Goal: Information Seeking & Learning: Find contact information

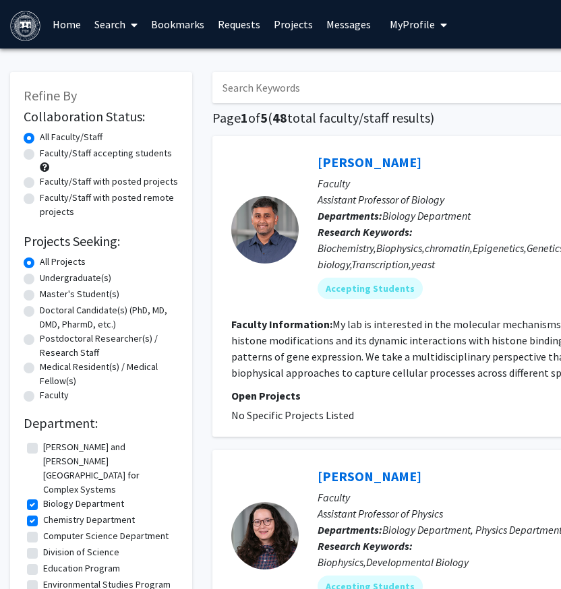
scroll to position [0, 124]
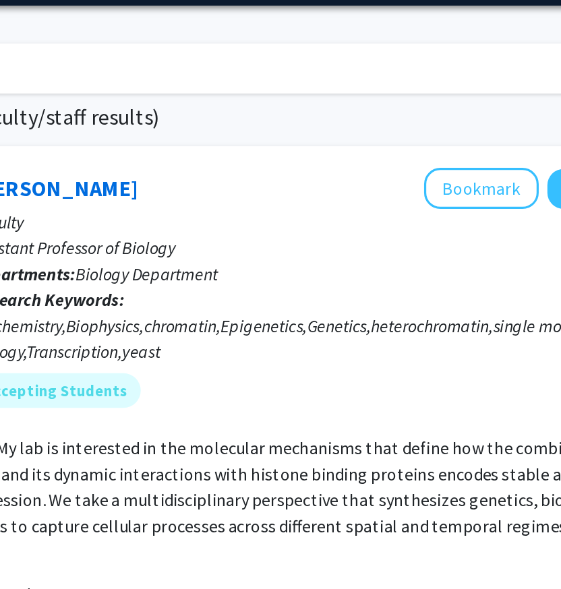
click at [379, 241] on div "Biochemistry,Biophysics,chromatin,Epigenetics,Genetics,heterochromatin,single m…" at bounding box center [424, 256] width 462 height 32
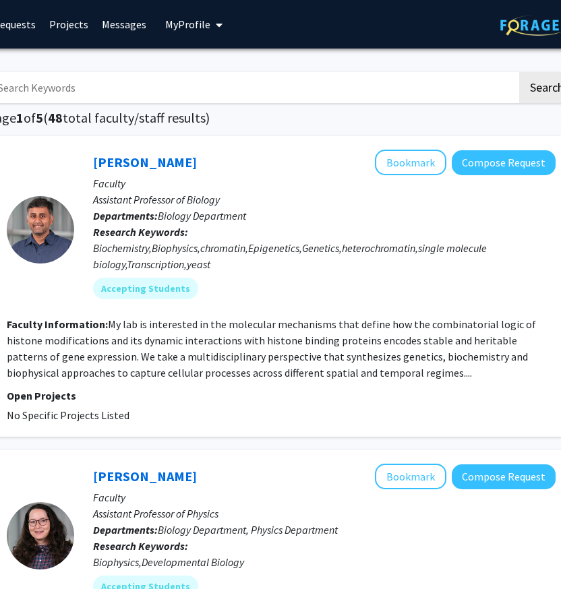
scroll to position [0, 219]
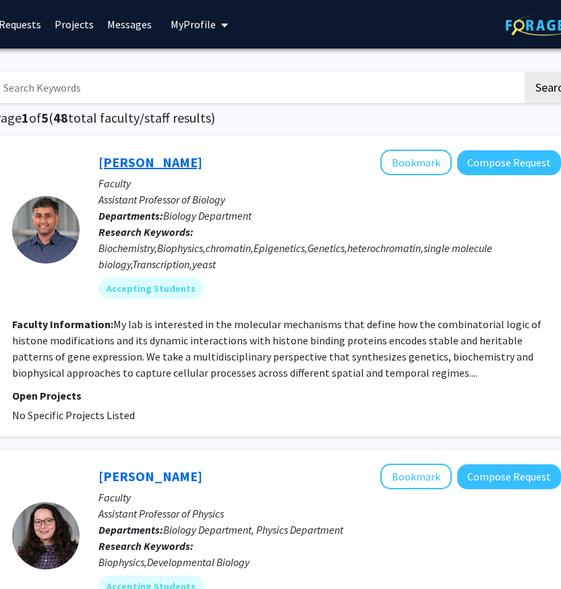
click at [185, 161] on link "[PERSON_NAME]" at bounding box center [150, 162] width 104 height 17
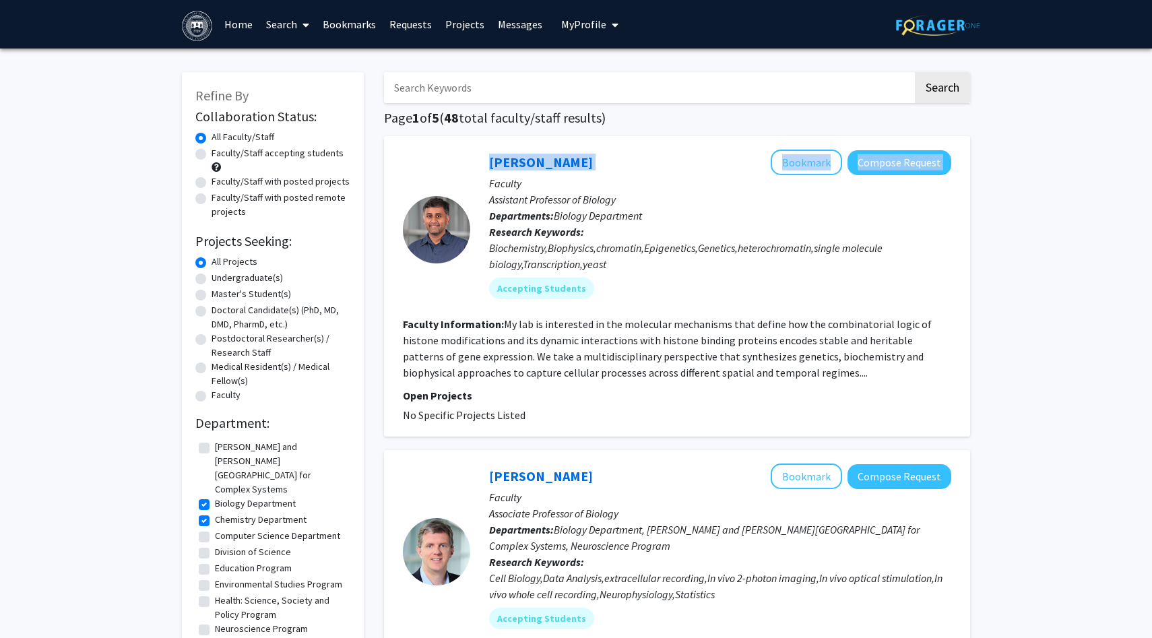
drag, startPoint x: 643, startPoint y: 155, endPoint x: 468, endPoint y: 161, distance: 175.3
click at [468, 161] on section "[PERSON_NAME] Bookmark Compose Request Faculty Assistant Professor of Biology D…" at bounding box center [677, 230] width 549 height 160
click at [560, 199] on p "Assistant Professor of Biology" at bounding box center [720, 199] width 462 height 16
drag, startPoint x: 485, startPoint y: 163, endPoint x: 613, endPoint y: 166, distance: 128.7
click at [560, 166] on div "[PERSON_NAME] Bookmark Compose Request Faculty Assistant Professor of Biology D…" at bounding box center [710, 230] width 481 height 160
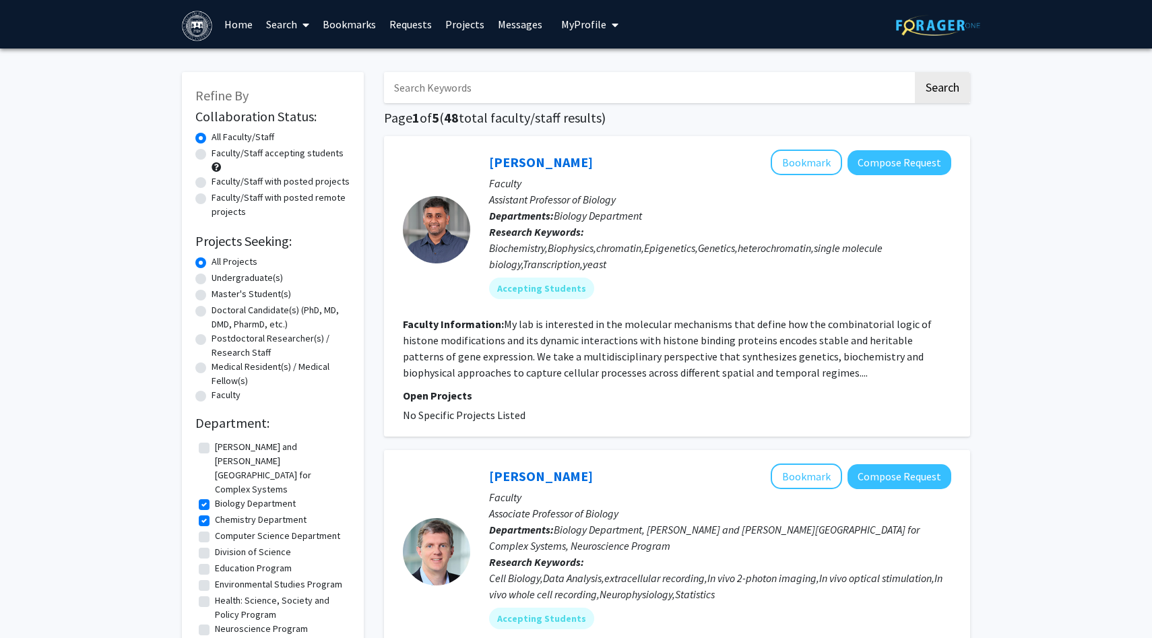
copy link "[PERSON_NAME]"
